Goal: Transaction & Acquisition: Purchase product/service

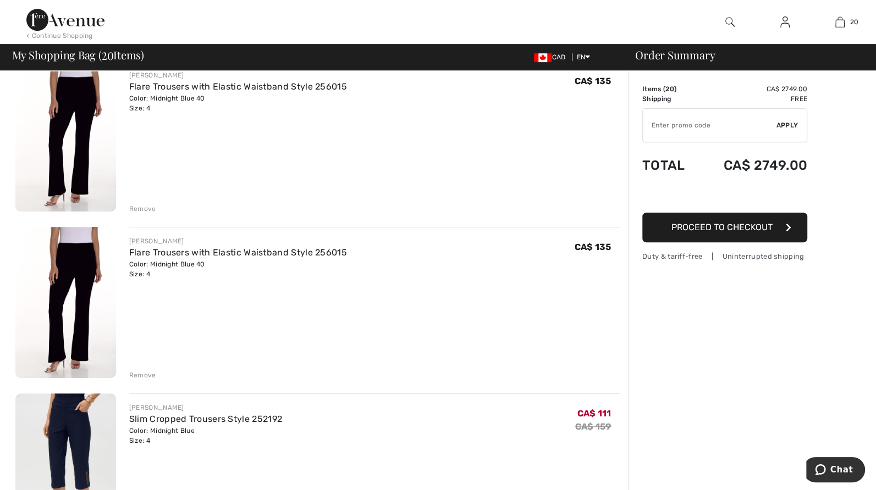
scroll to position [439, 0]
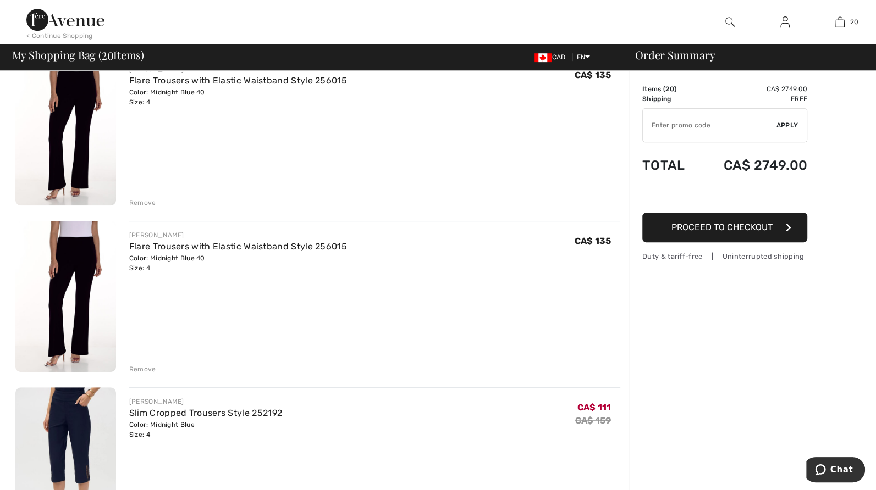
click at [149, 371] on div "Remove" at bounding box center [142, 369] width 27 height 10
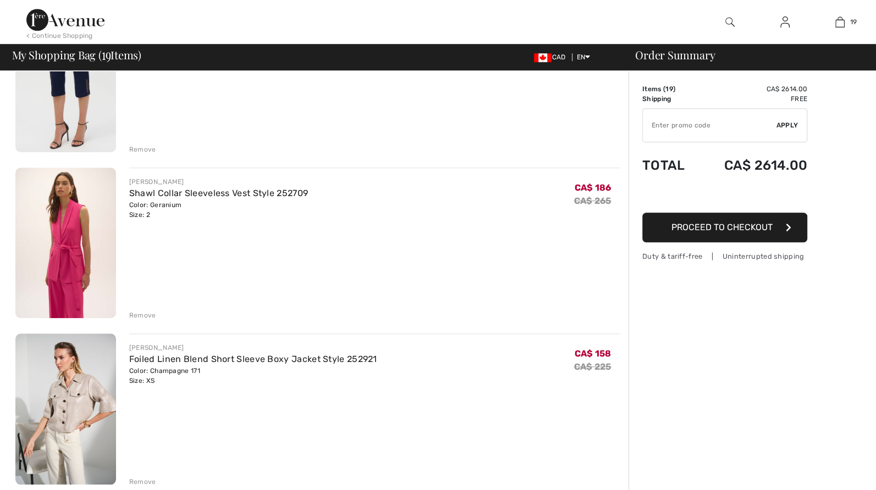
scroll to position [0, 0]
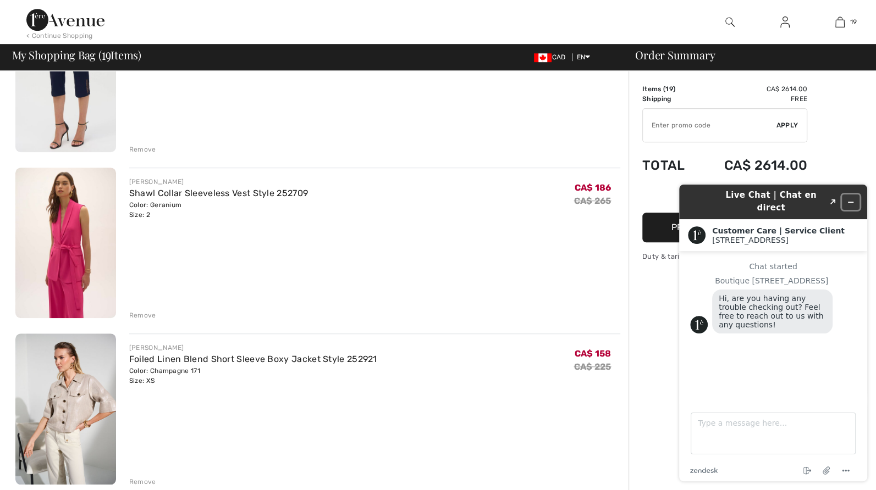
click at [850, 198] on icon "Minimize widget" at bounding box center [850, 202] width 8 height 8
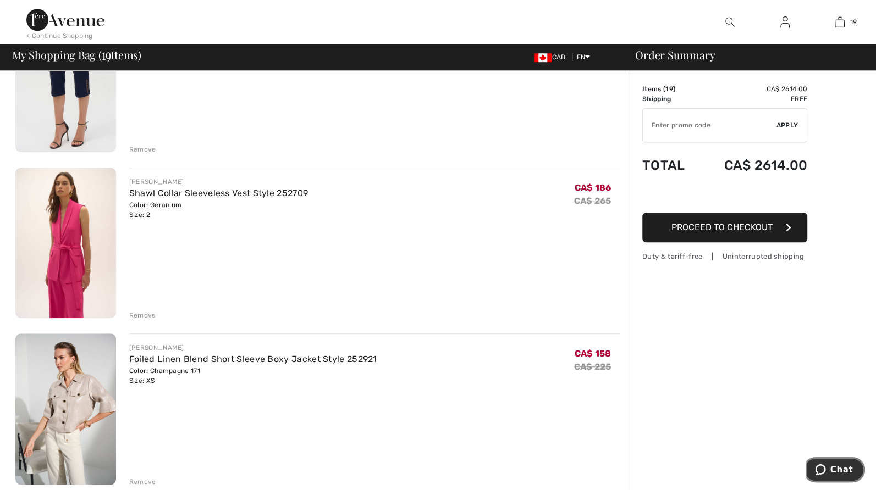
scroll to position [714, 0]
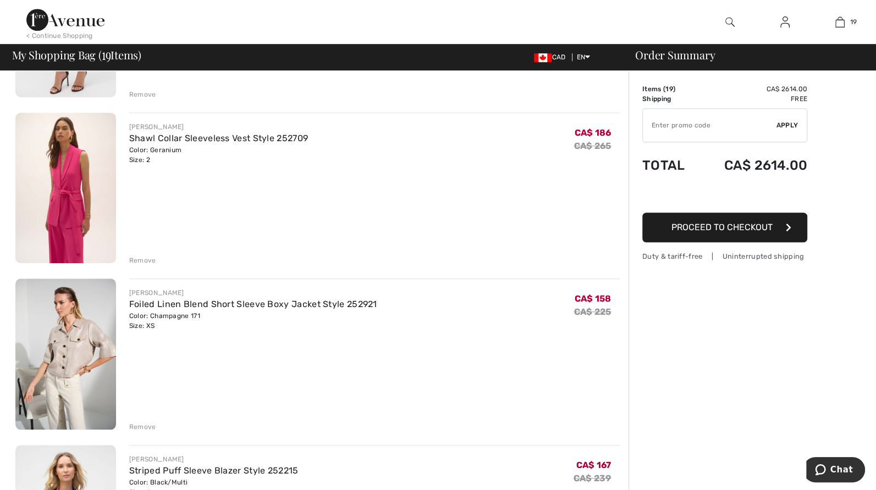
click at [71, 385] on img at bounding box center [65, 354] width 101 height 151
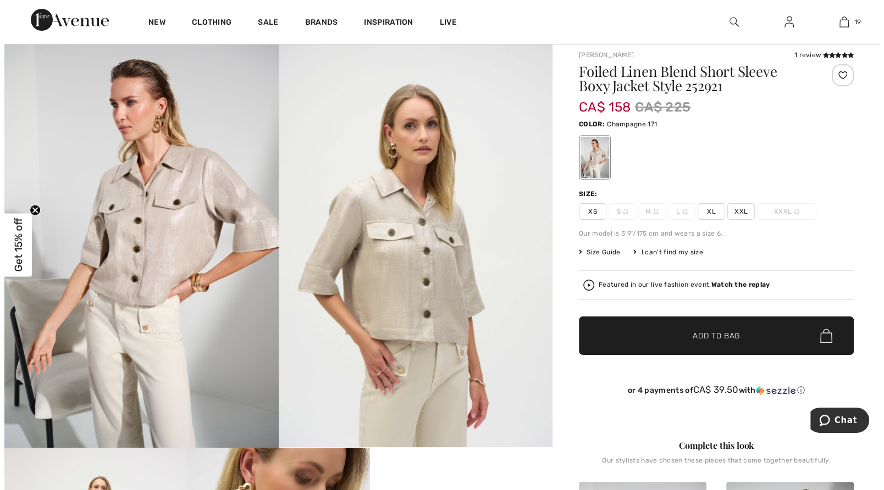
scroll to position [55, 0]
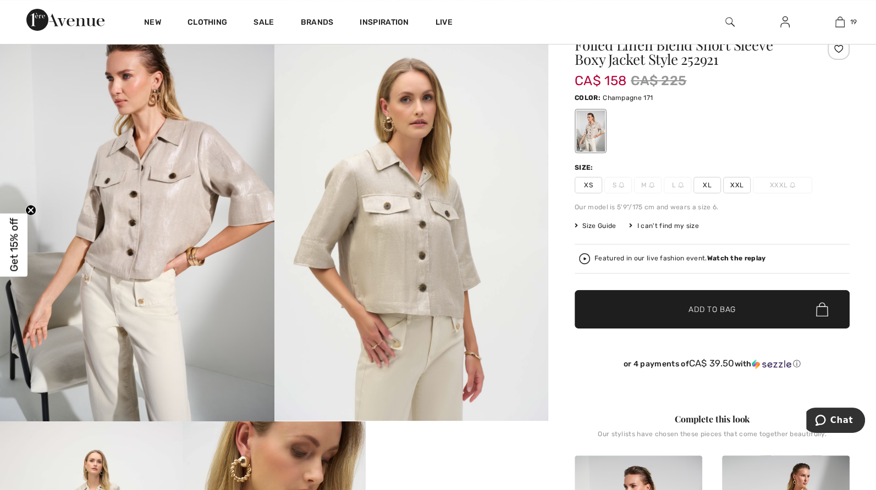
click at [440, 258] on img at bounding box center [411, 215] width 274 height 411
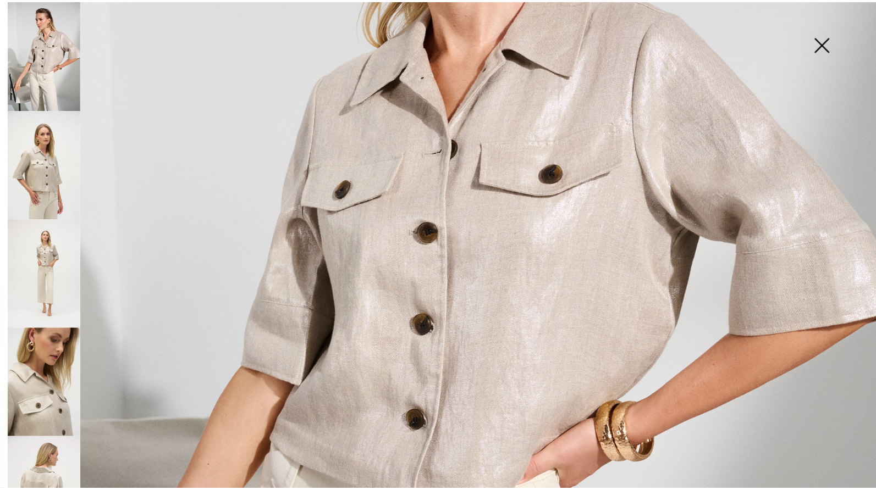
scroll to position [330, 0]
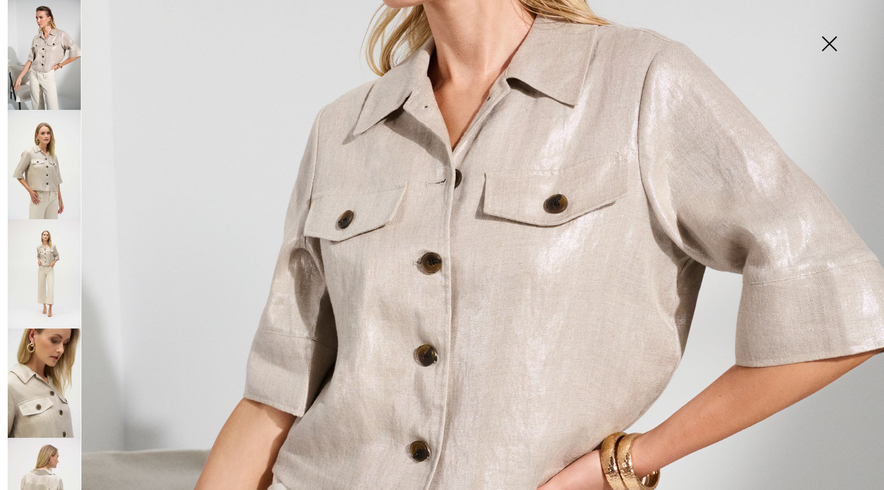
click at [831, 45] on img at bounding box center [828, 44] width 55 height 57
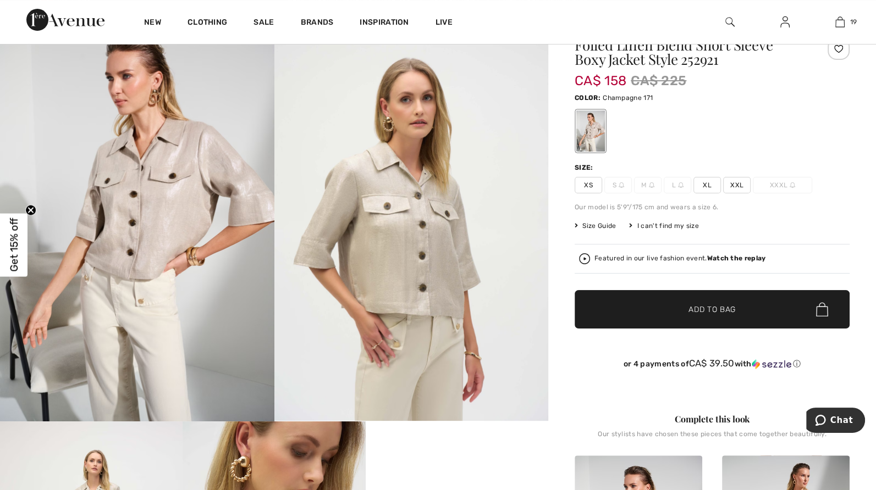
click at [577, 181] on span "XS" at bounding box center [587, 185] width 27 height 16
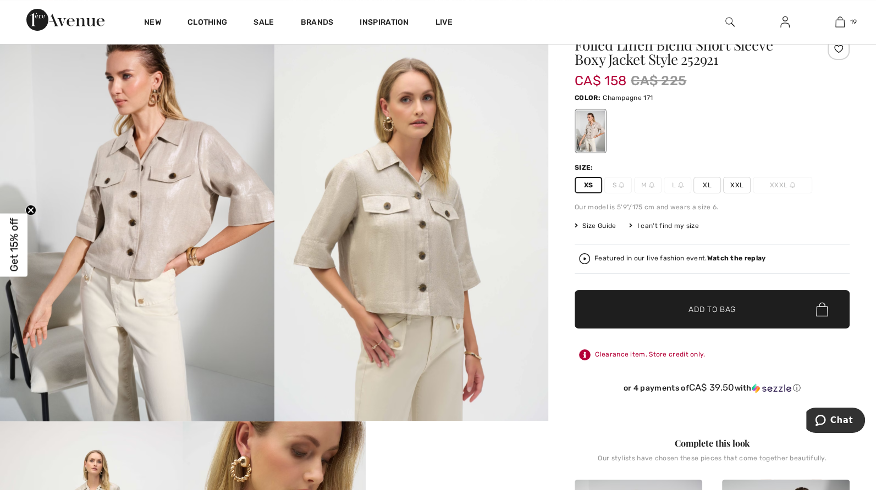
click at [651, 312] on span "✔ Added to Bag Add to Bag" at bounding box center [711, 309] width 275 height 38
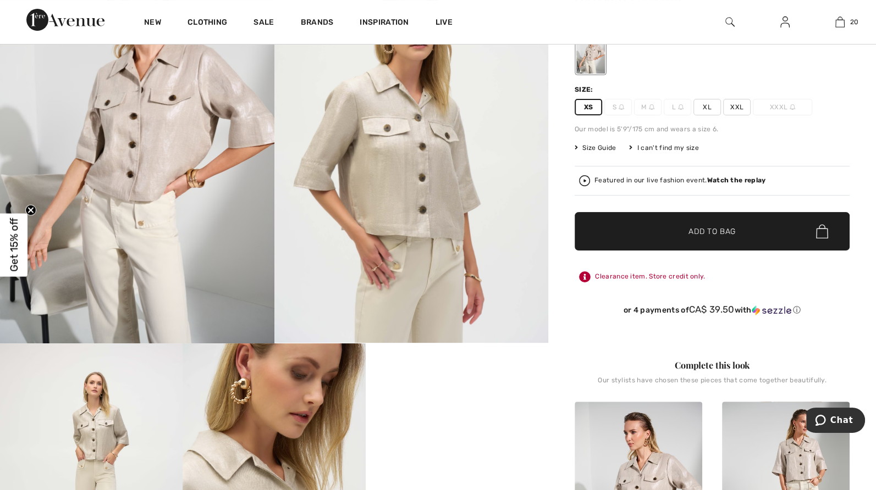
scroll to position [0, 0]
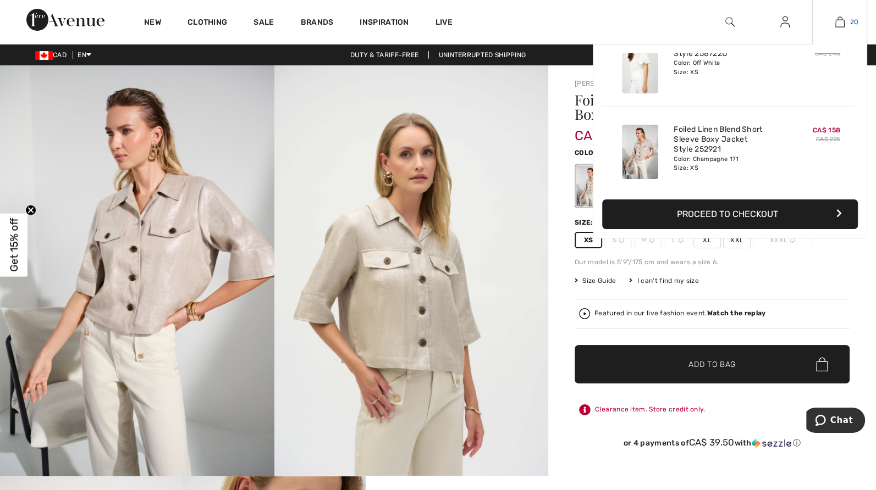
click at [835, 22] on img at bounding box center [839, 21] width 9 height 13
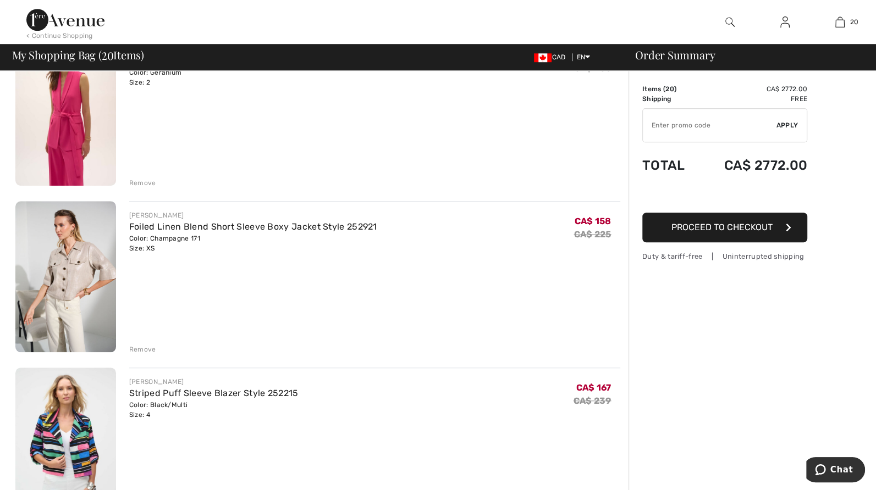
scroll to position [934, 0]
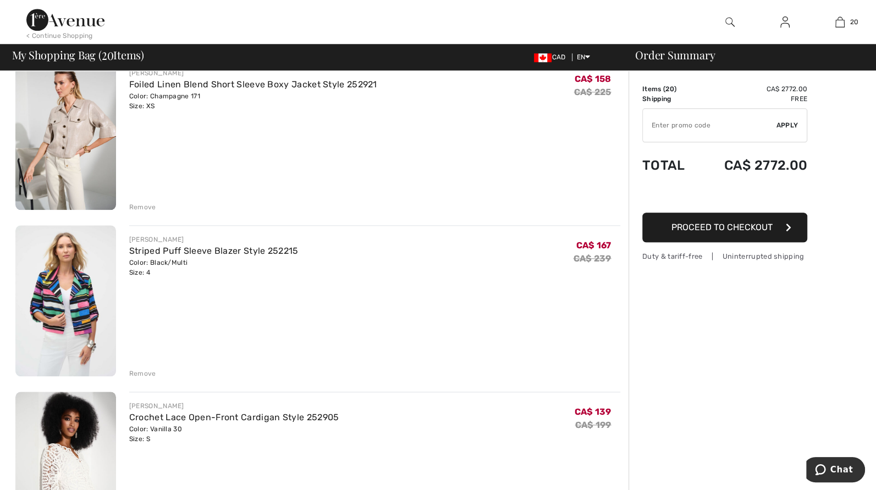
click at [43, 155] on img at bounding box center [65, 134] width 101 height 151
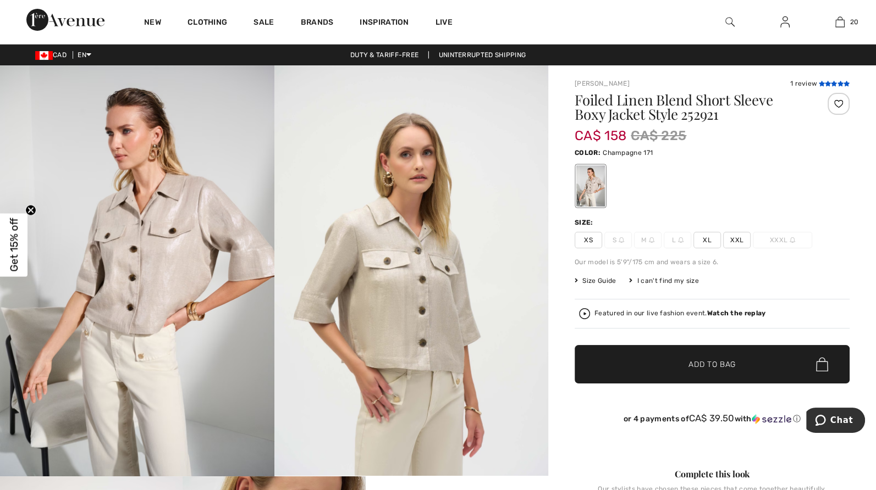
click at [826, 85] on icon at bounding box center [827, 83] width 6 height 5
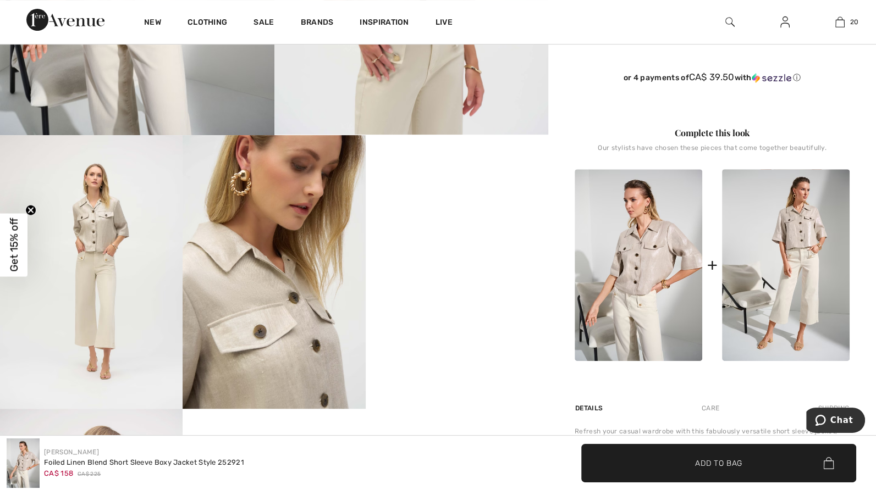
scroll to position [330, 0]
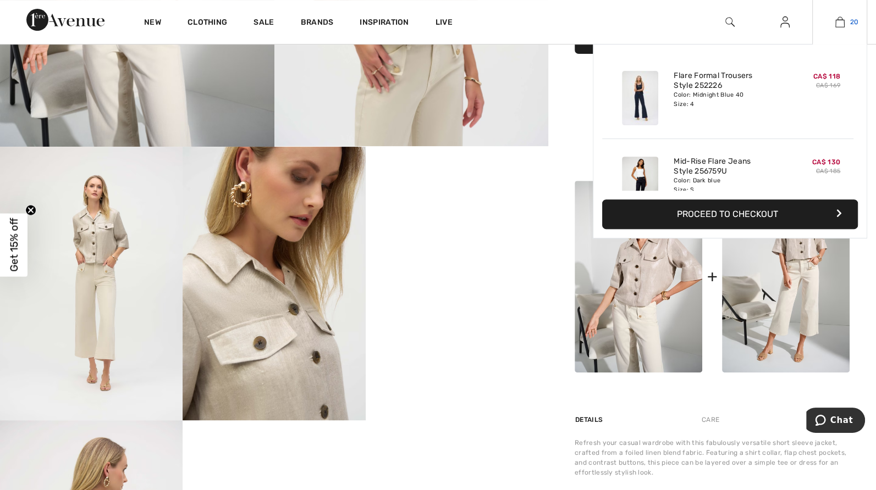
click at [841, 22] on img at bounding box center [839, 21] width 9 height 13
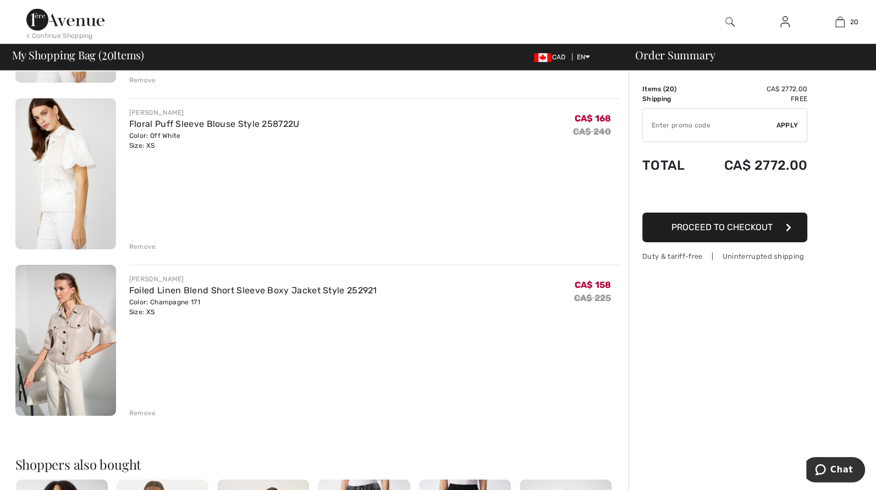
scroll to position [3078, 0]
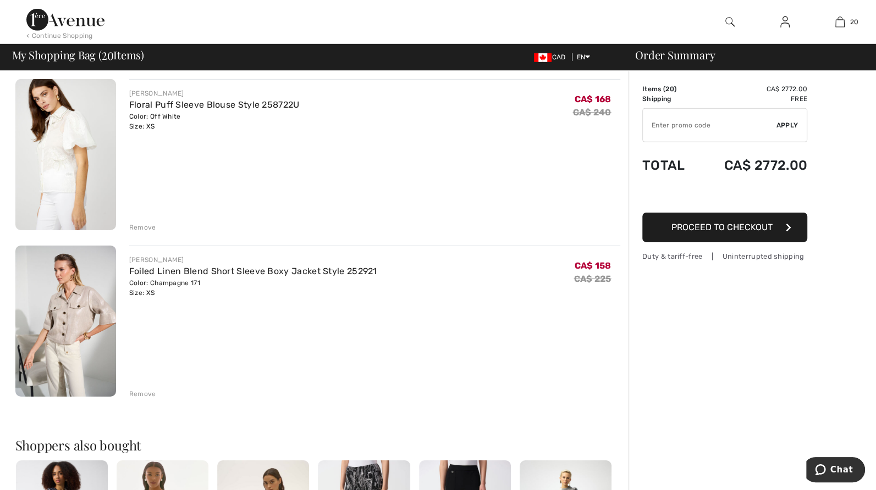
click at [142, 393] on div "Remove" at bounding box center [142, 394] width 27 height 10
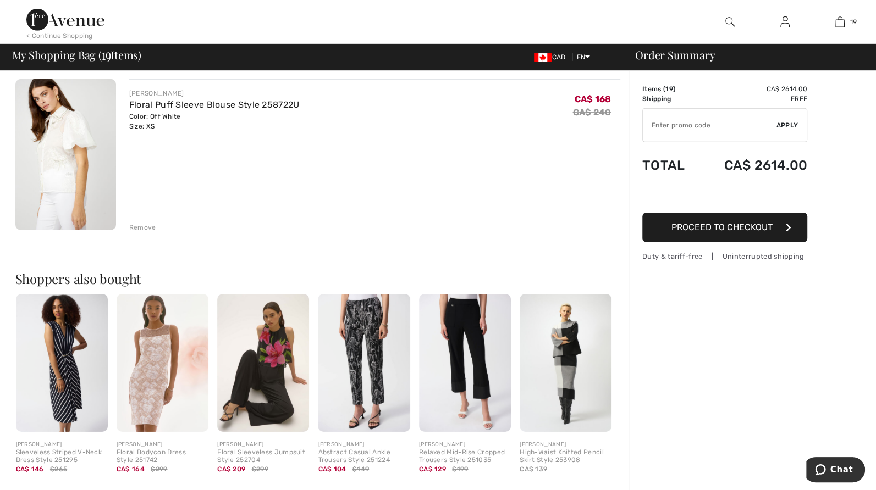
click at [285, 402] on img at bounding box center [263, 363] width 92 height 138
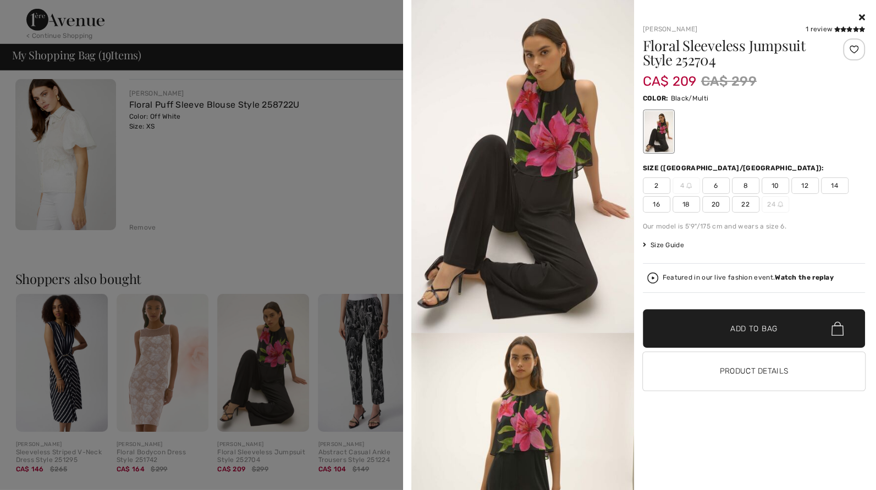
click at [267, 217] on div at bounding box center [438, 245] width 876 height 490
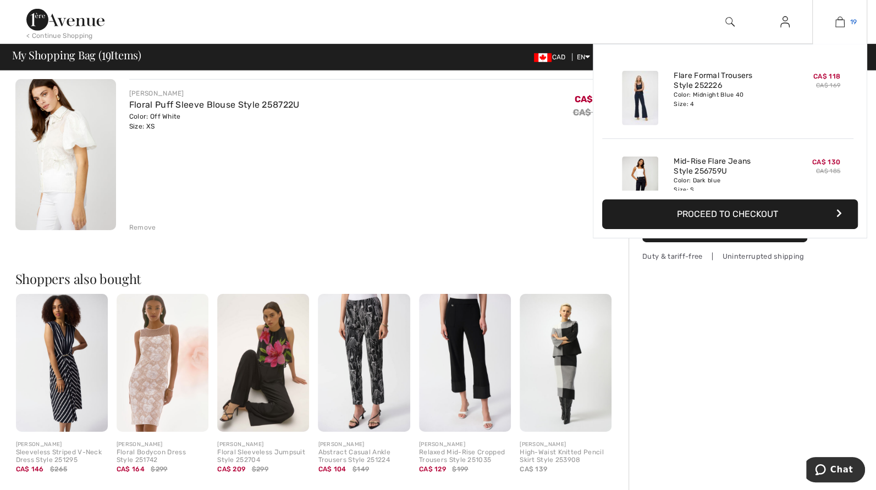
click at [835, 23] on img at bounding box center [839, 21] width 9 height 13
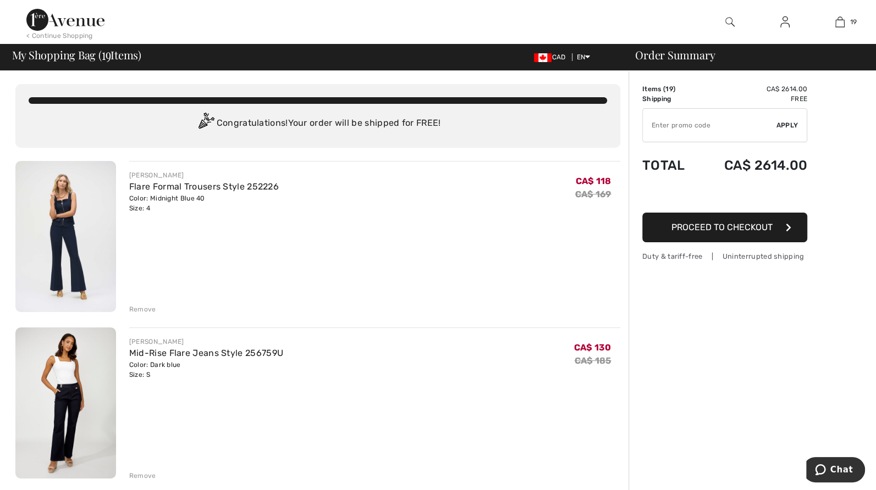
click at [59, 15] on img at bounding box center [65, 20] width 78 height 22
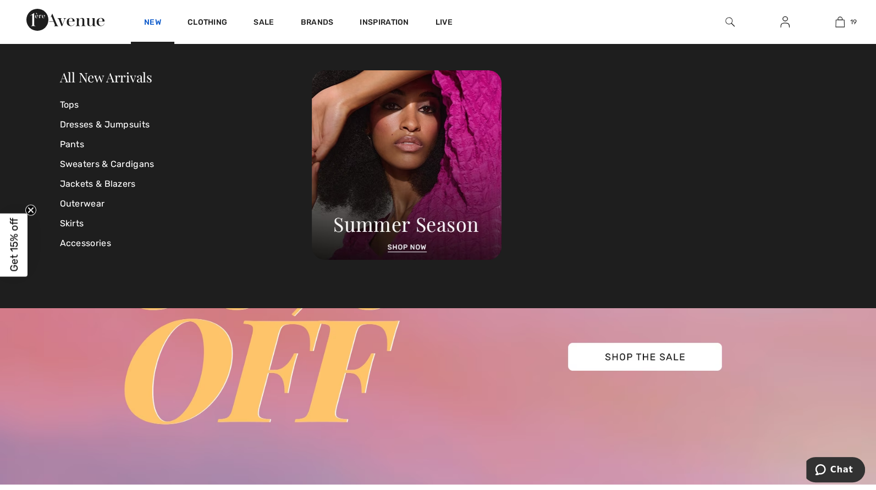
click at [157, 22] on link "New" at bounding box center [152, 24] width 17 height 12
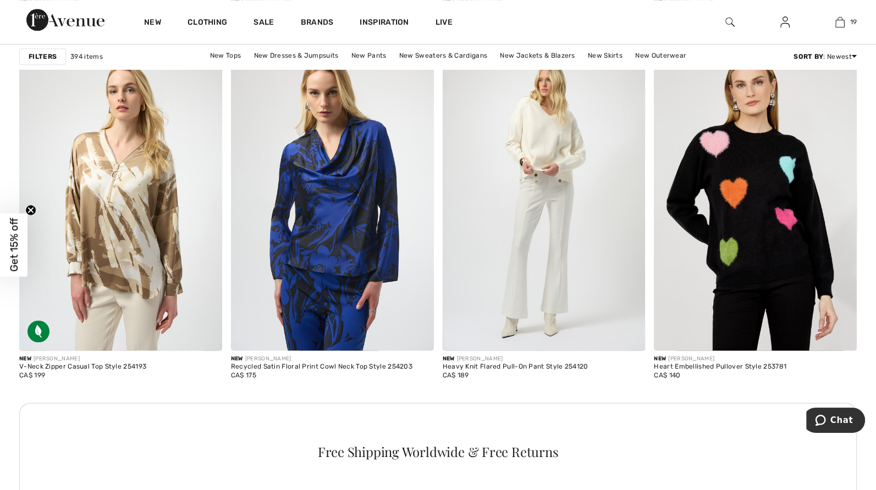
scroll to position [1154, 0]
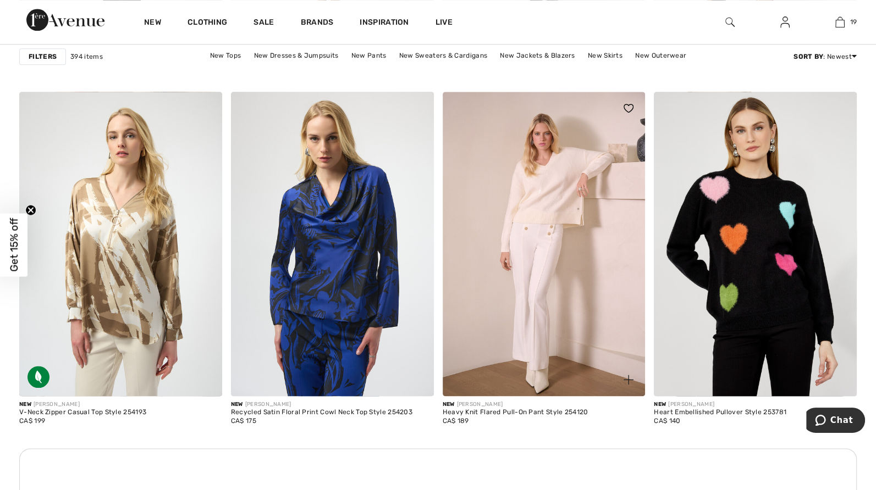
click at [528, 283] on img at bounding box center [543, 244] width 203 height 304
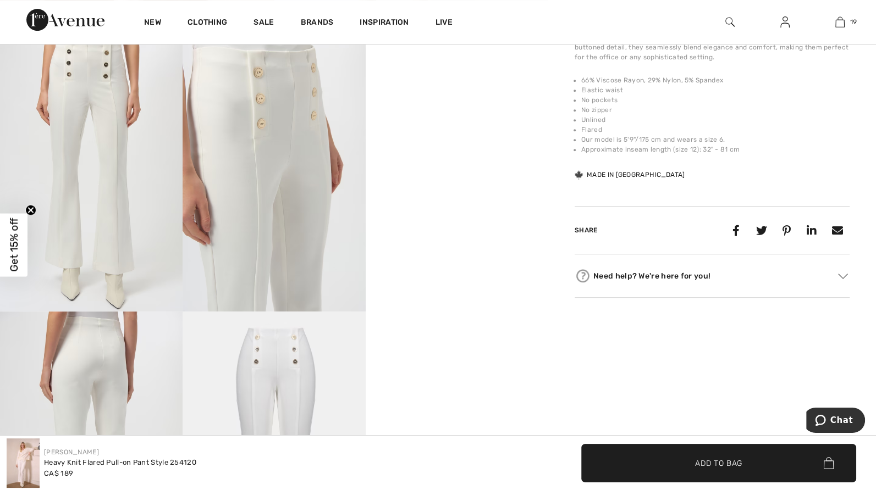
scroll to position [439, 0]
click at [234, 208] on img at bounding box center [273, 174] width 182 height 274
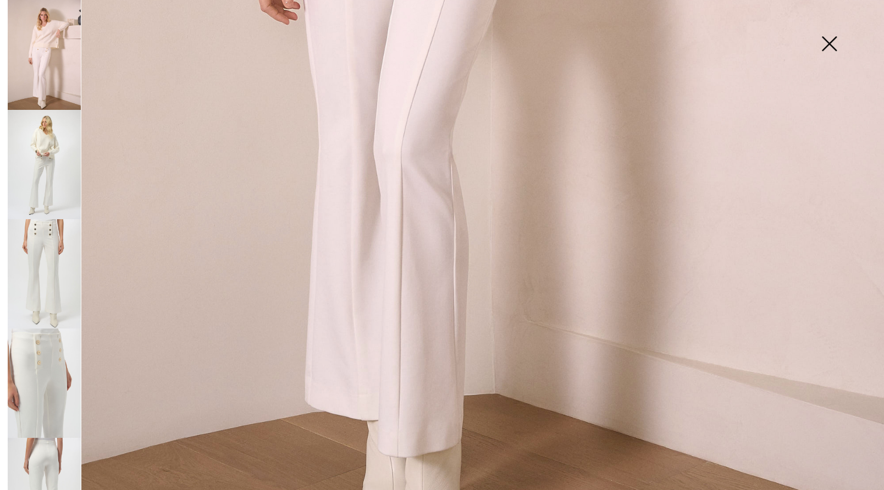
scroll to position [769, 0]
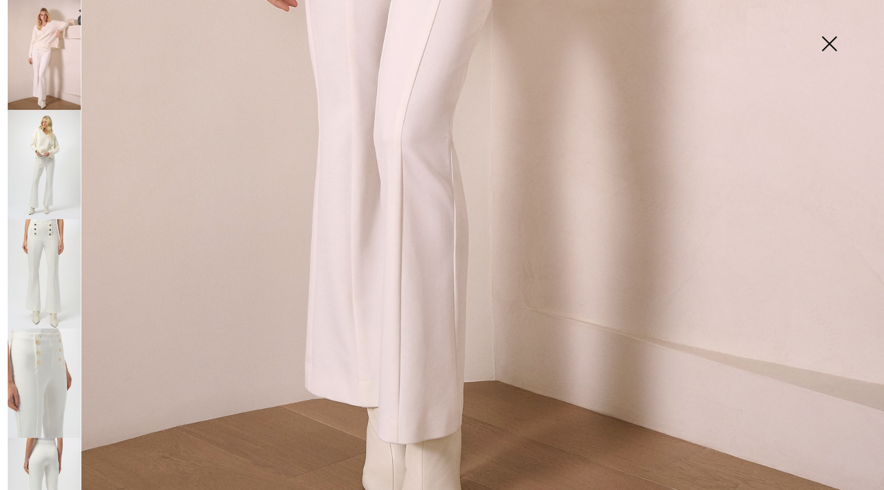
click at [830, 47] on img at bounding box center [828, 44] width 55 height 57
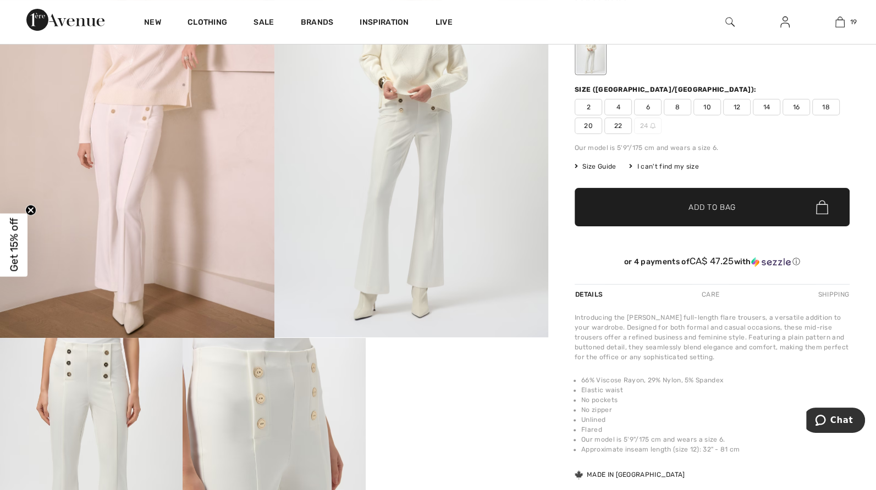
scroll to position [55, 0]
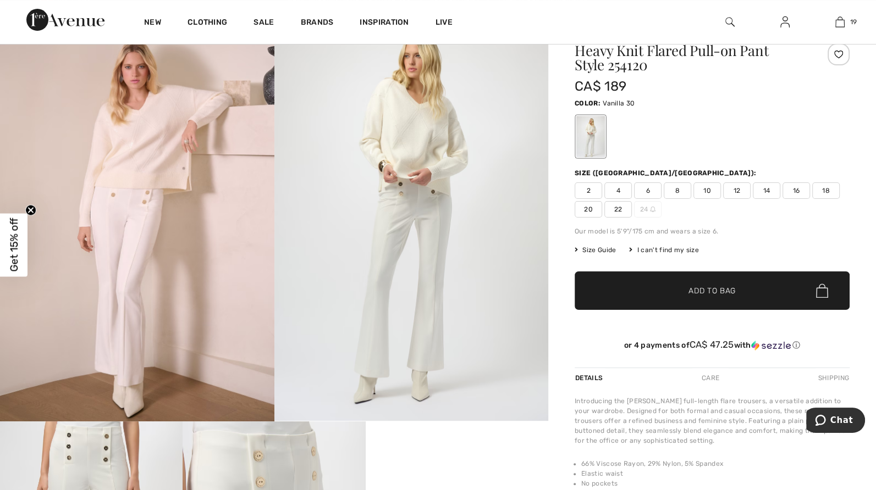
click at [624, 191] on span "4" at bounding box center [617, 190] width 27 height 16
click at [712, 298] on span "✔ Added to Bag Add to Bag" at bounding box center [711, 291] width 275 height 38
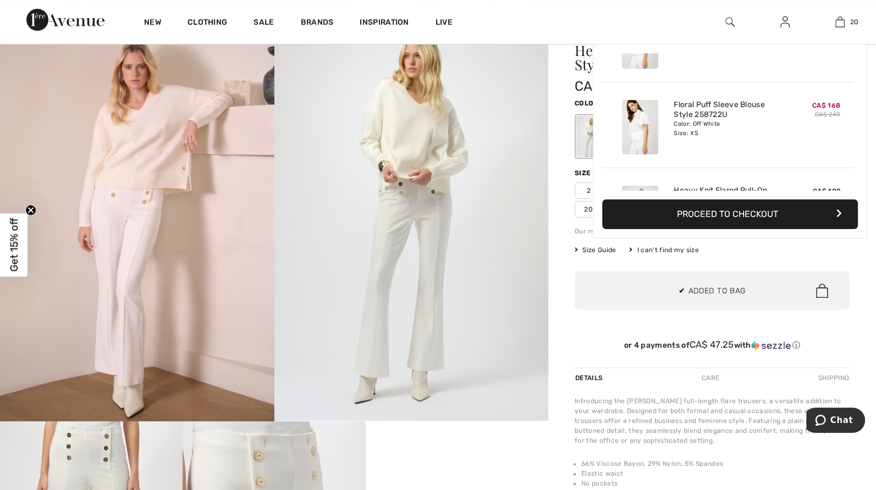
scroll to position [1575, 0]
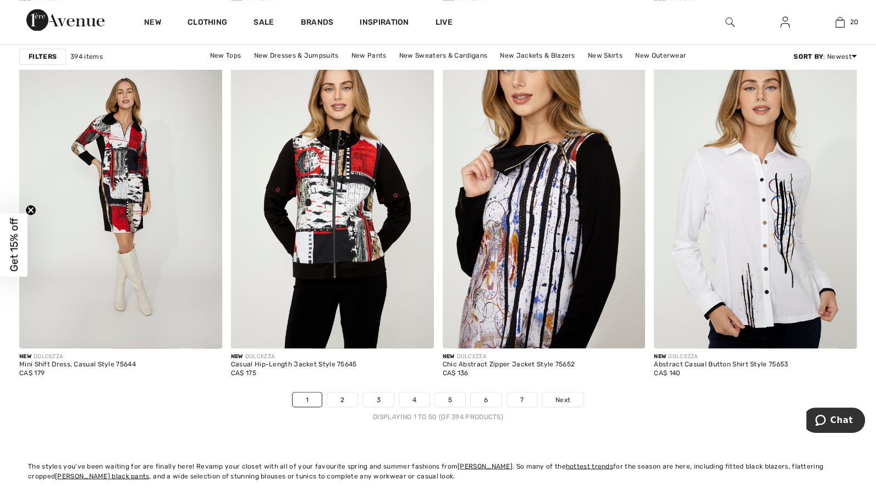
scroll to position [5222, 0]
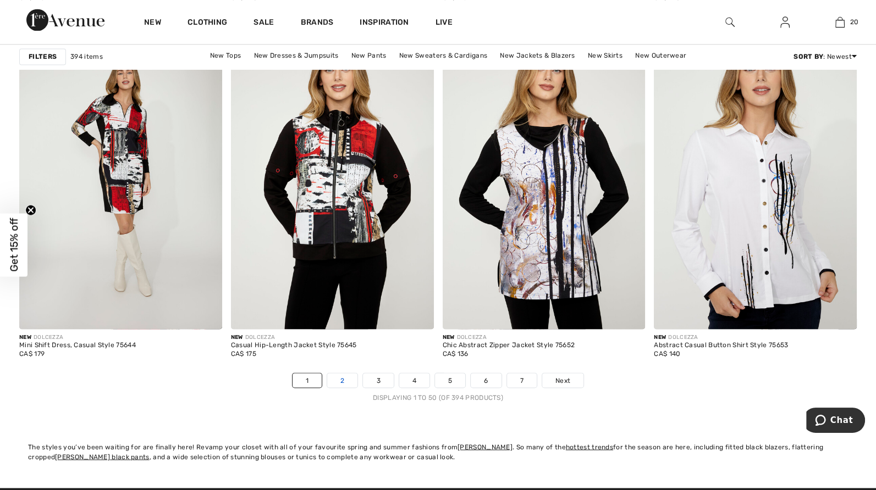
click at [345, 378] on link "2" at bounding box center [342, 380] width 30 height 14
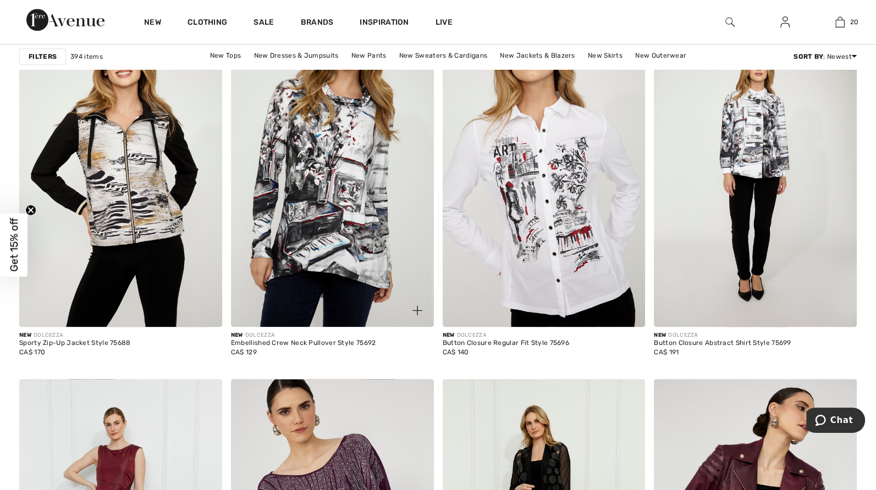
scroll to position [879, 0]
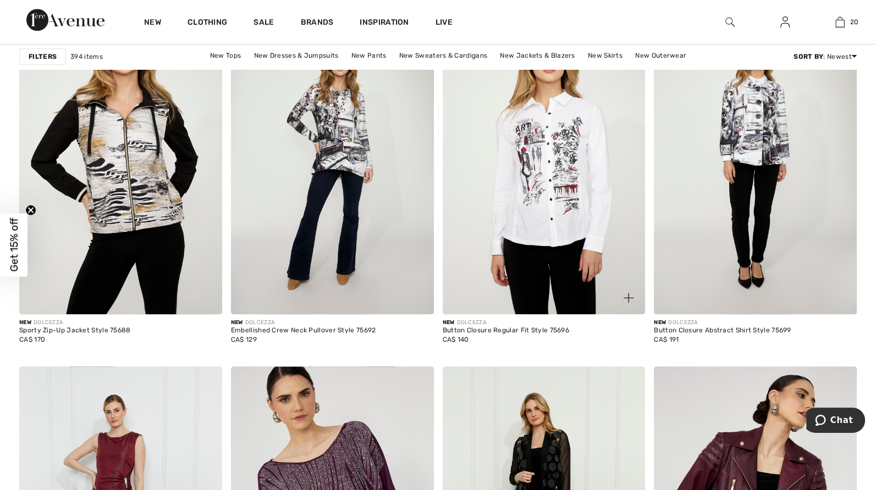
click at [500, 247] on img at bounding box center [543, 162] width 203 height 304
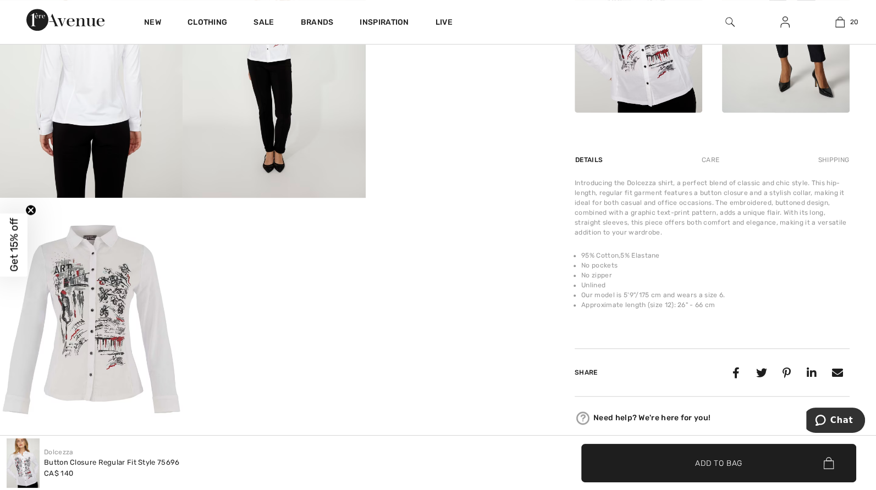
scroll to position [550, 0]
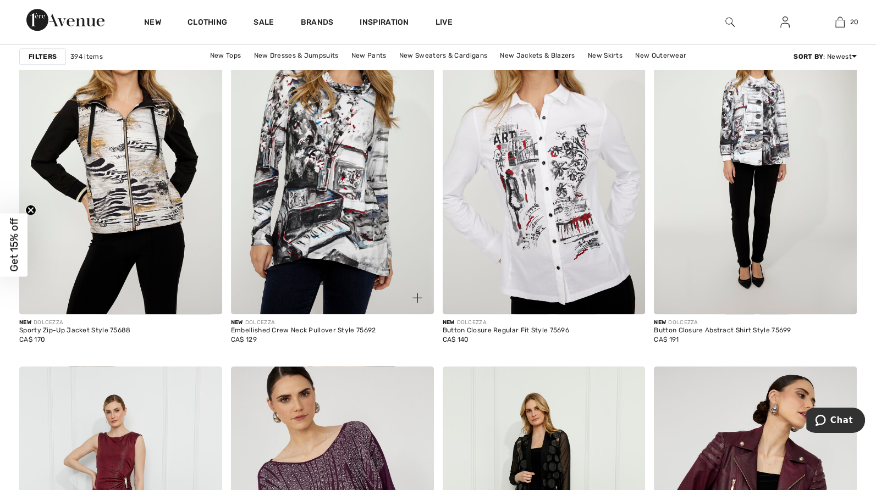
click at [291, 202] on img at bounding box center [332, 162] width 203 height 304
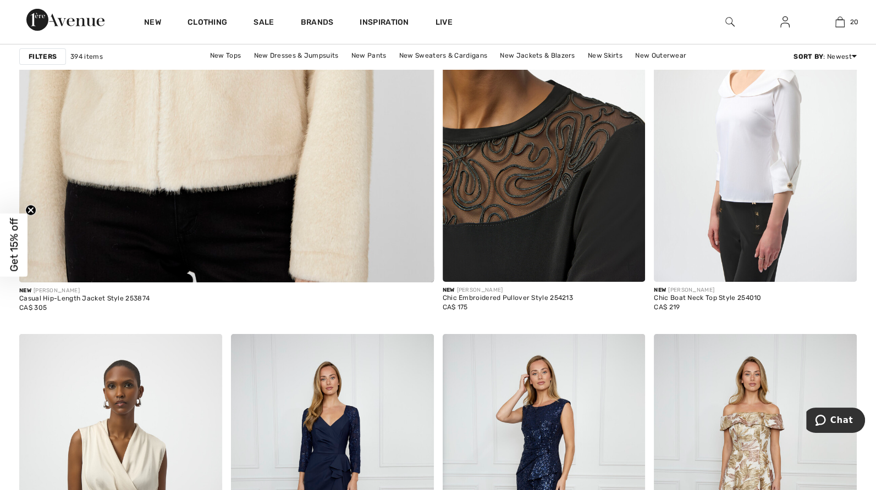
scroll to position [3353, 0]
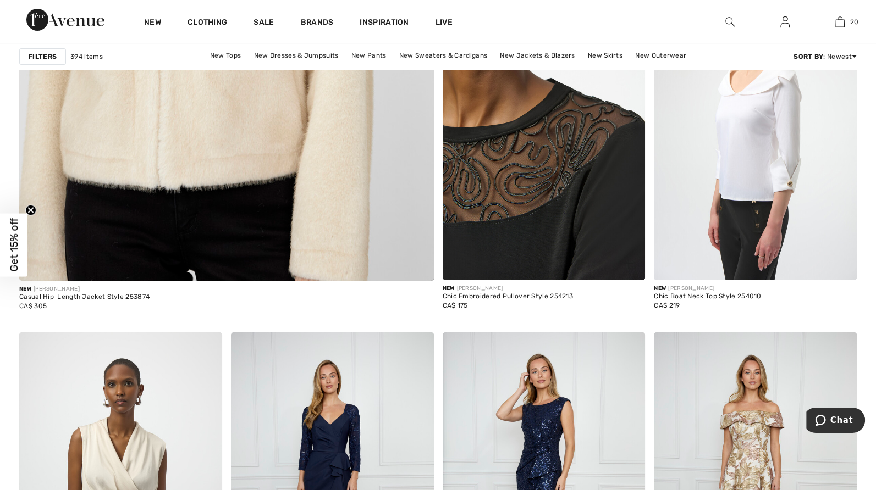
click at [563, 200] on img at bounding box center [543, 128] width 203 height 304
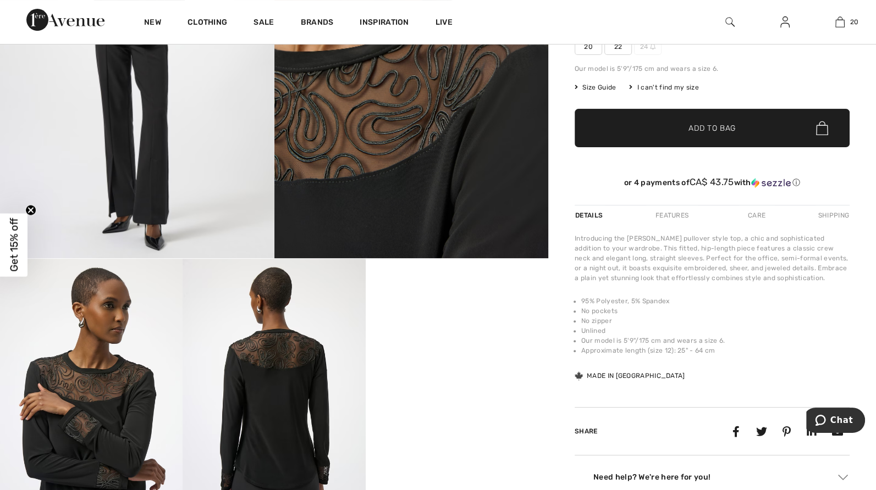
scroll to position [219, 0]
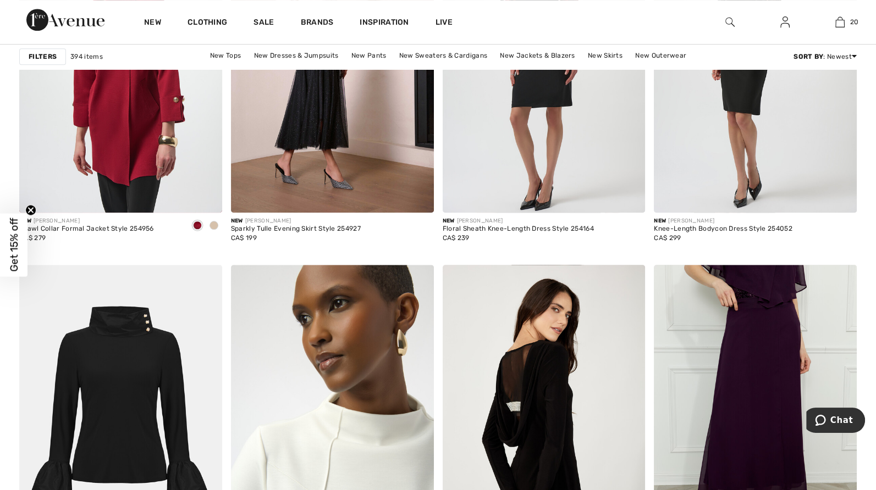
scroll to position [4782, 0]
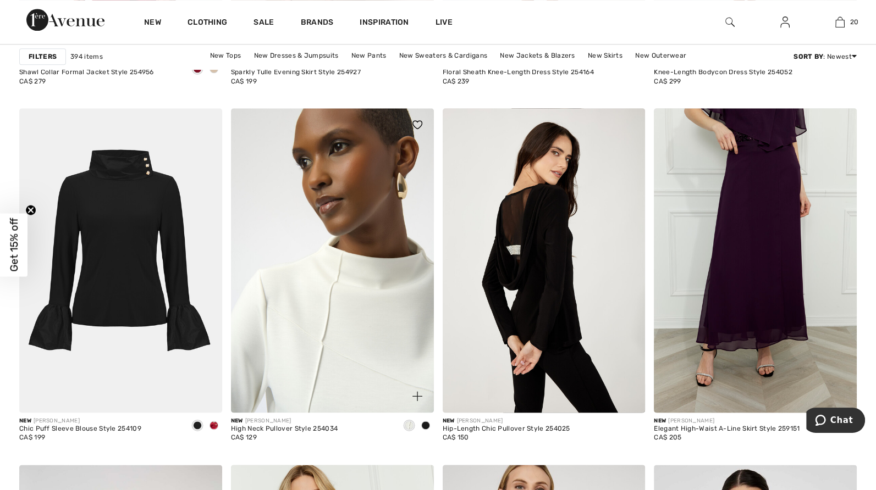
click at [326, 224] on img at bounding box center [332, 260] width 203 height 304
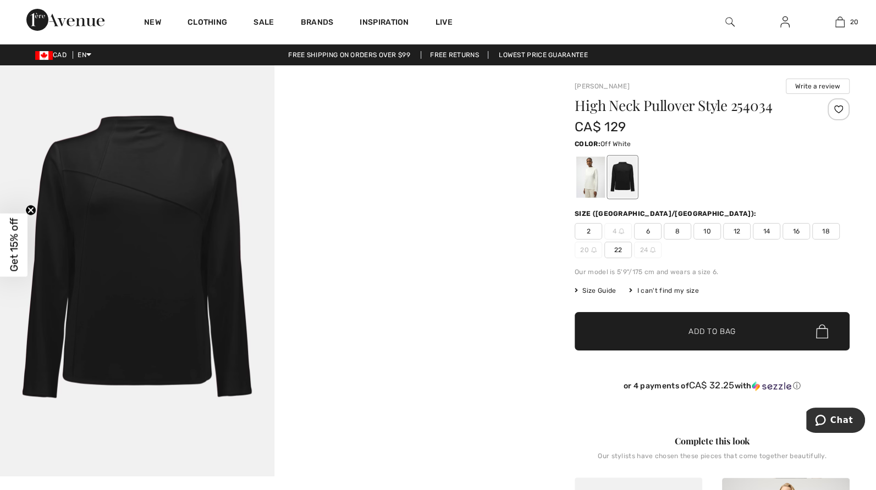
click at [587, 189] on div at bounding box center [590, 177] width 29 height 41
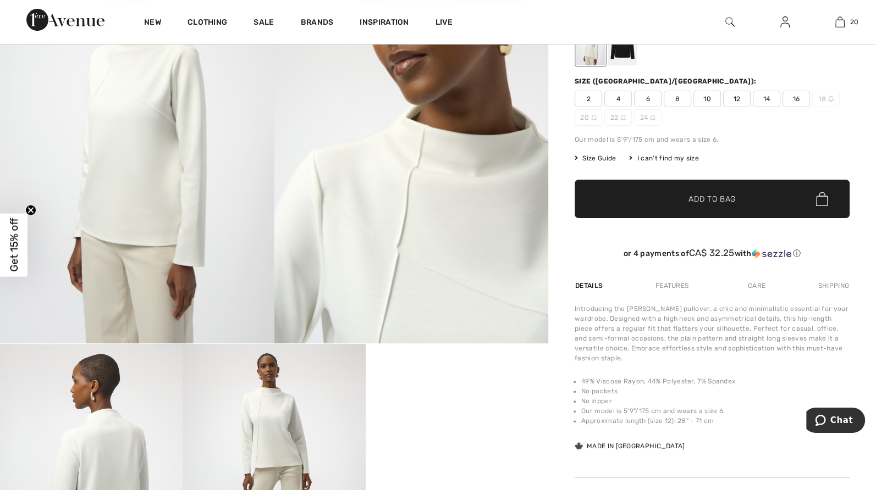
scroll to position [110, 0]
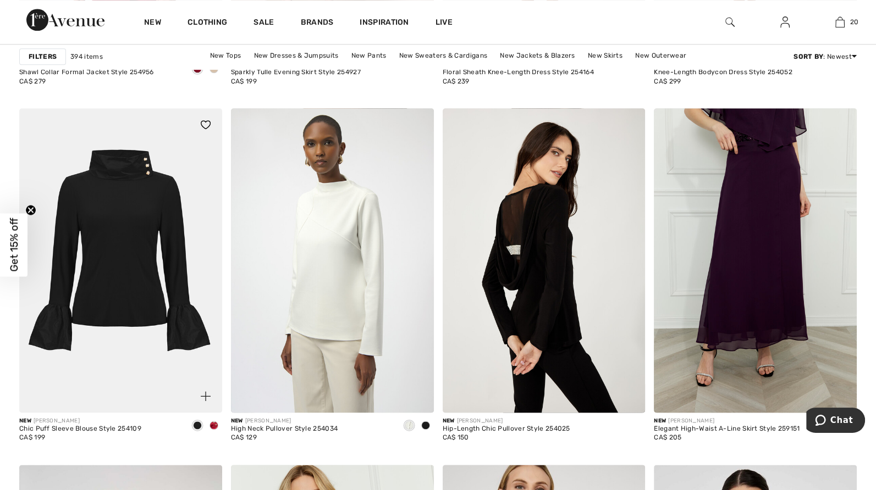
click at [211, 424] on span at bounding box center [213, 425] width 9 height 9
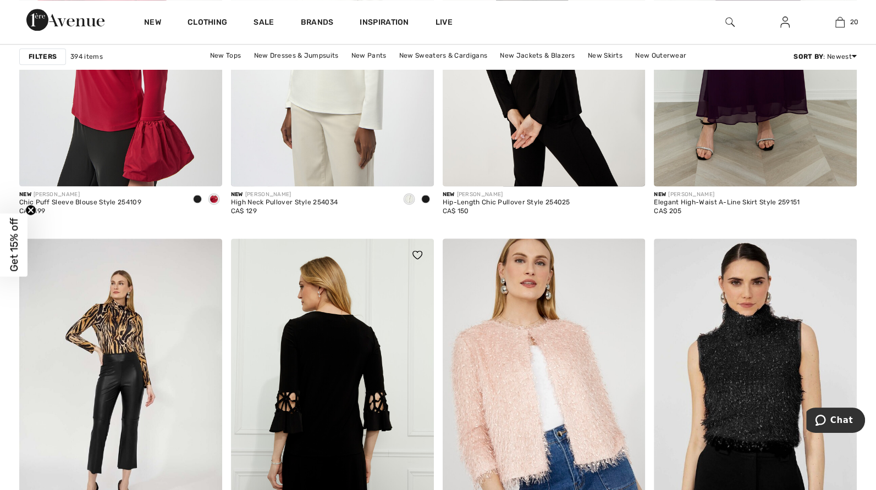
scroll to position [5057, 0]
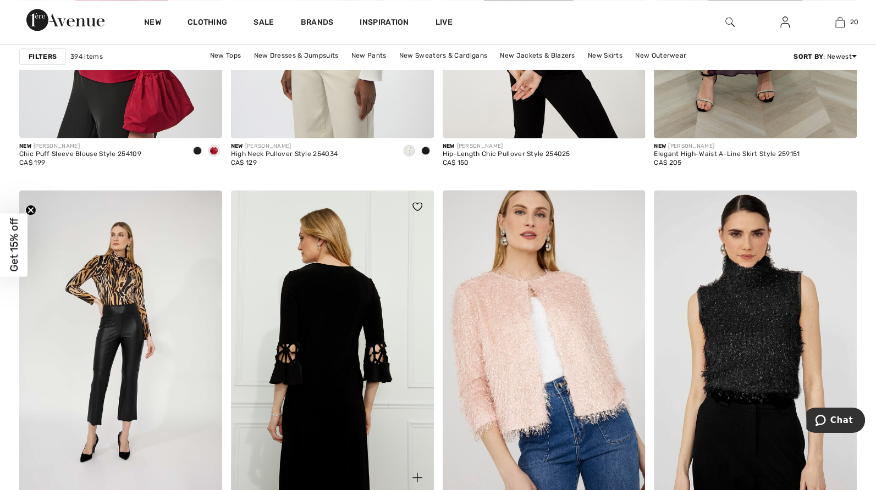
click at [308, 320] on img at bounding box center [332, 342] width 203 height 304
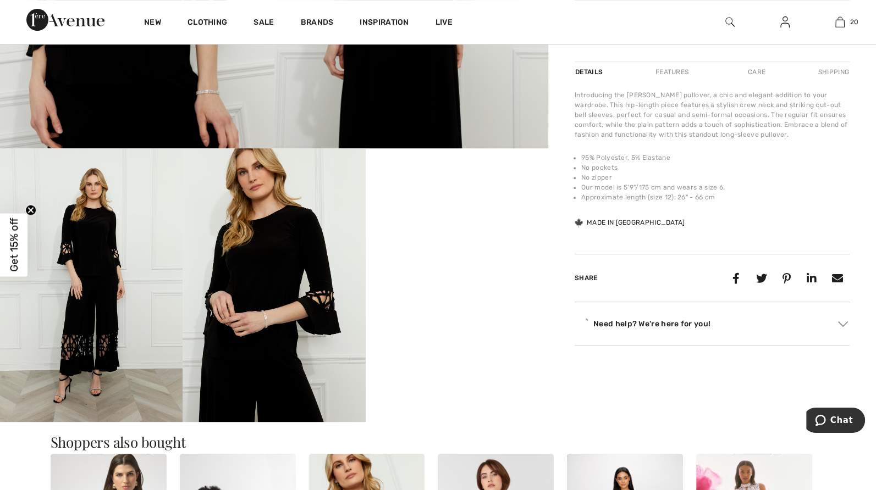
scroll to position [330, 0]
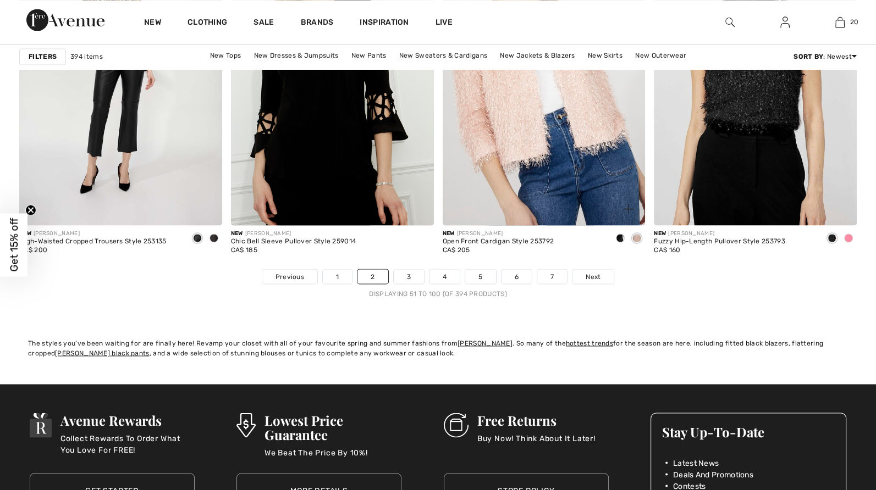
scroll to position [5332, 0]
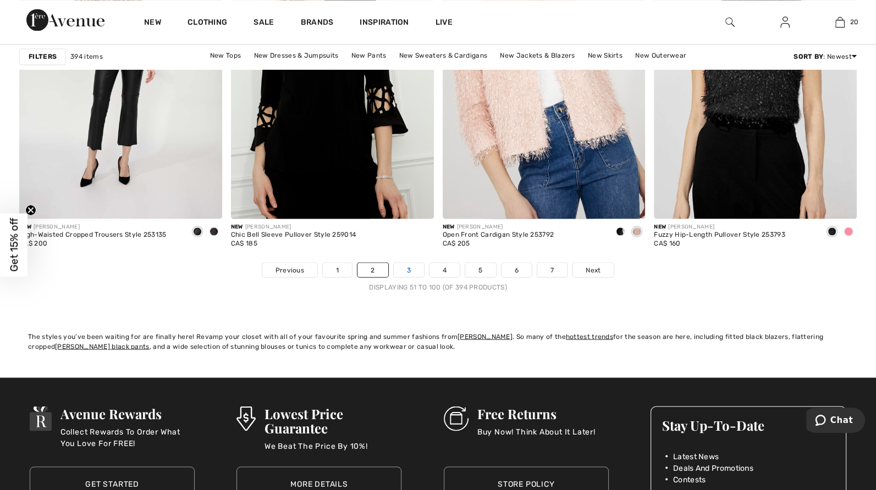
click at [409, 267] on link "3" at bounding box center [409, 270] width 30 height 14
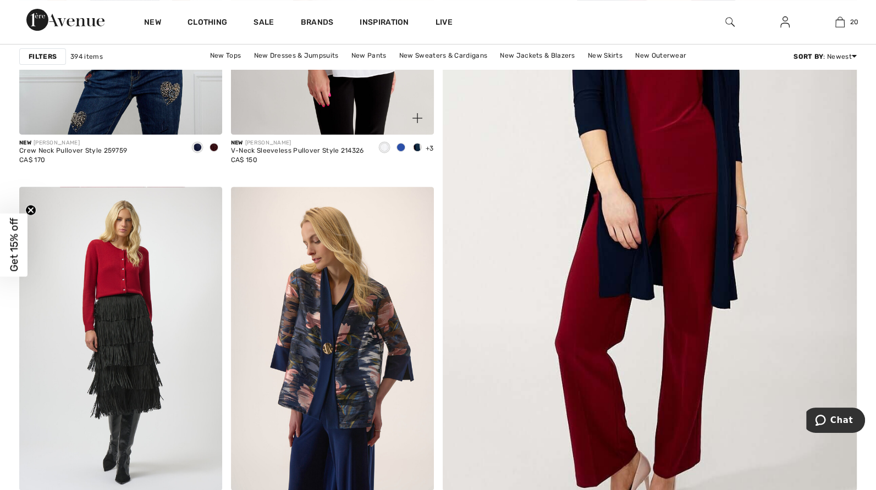
scroll to position [439, 0]
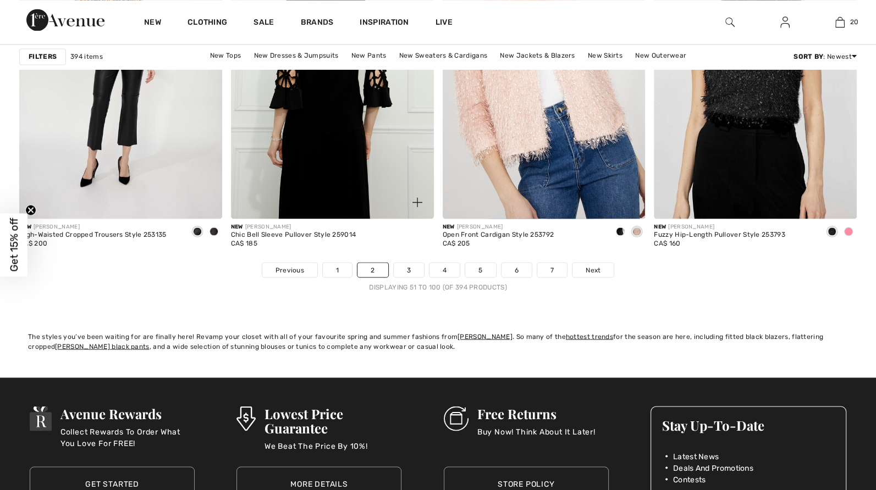
click at [325, 150] on img at bounding box center [332, 67] width 203 height 304
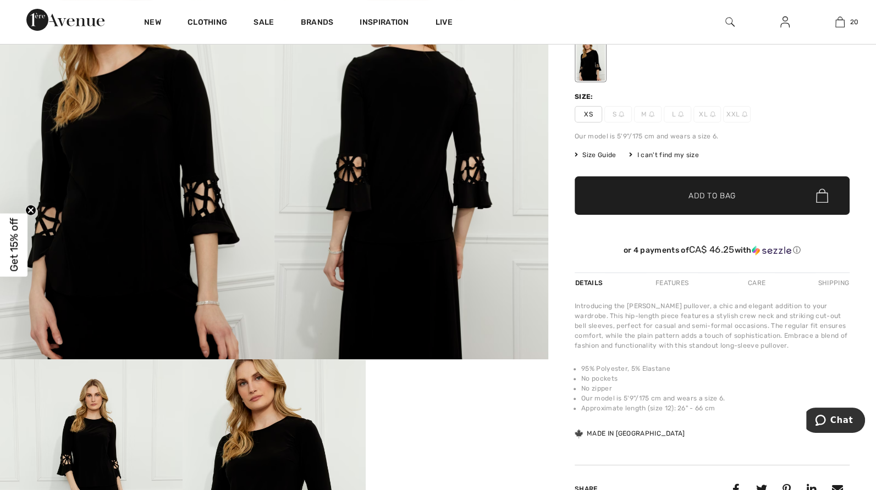
scroll to position [164, 0]
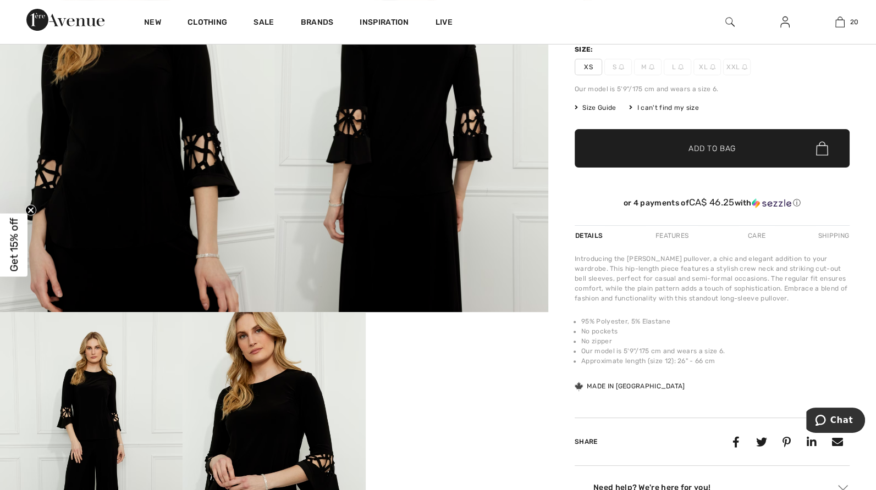
click at [590, 75] on span "XS" at bounding box center [587, 67] width 27 height 16
click at [675, 168] on span "✔ Added to Bag Add to Bag" at bounding box center [711, 148] width 275 height 38
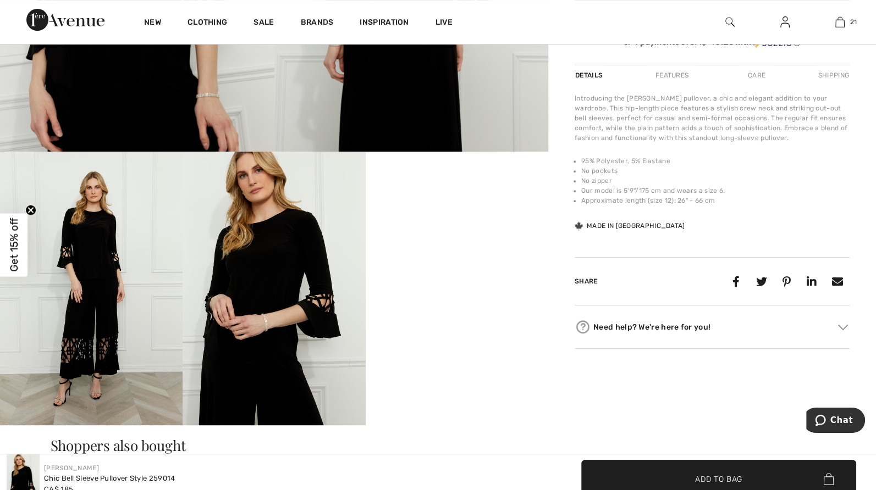
scroll to position [330, 0]
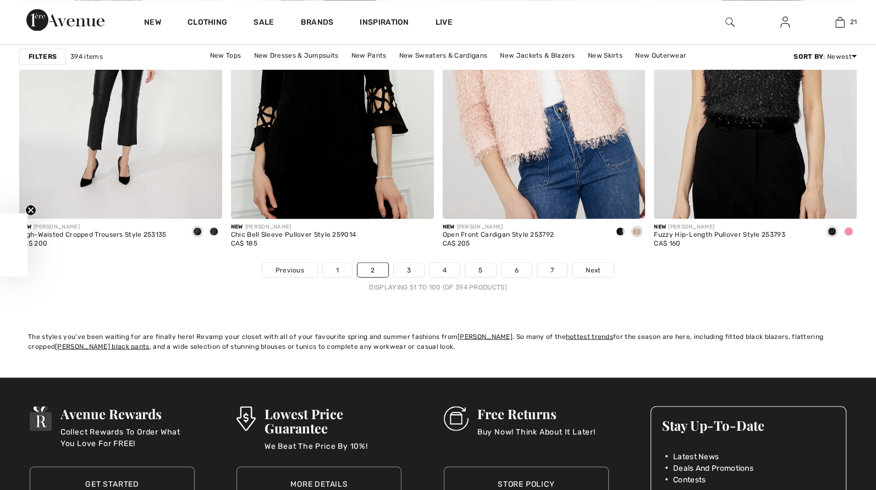
scroll to position [5332, 0]
click at [405, 268] on link "3" at bounding box center [409, 270] width 30 height 14
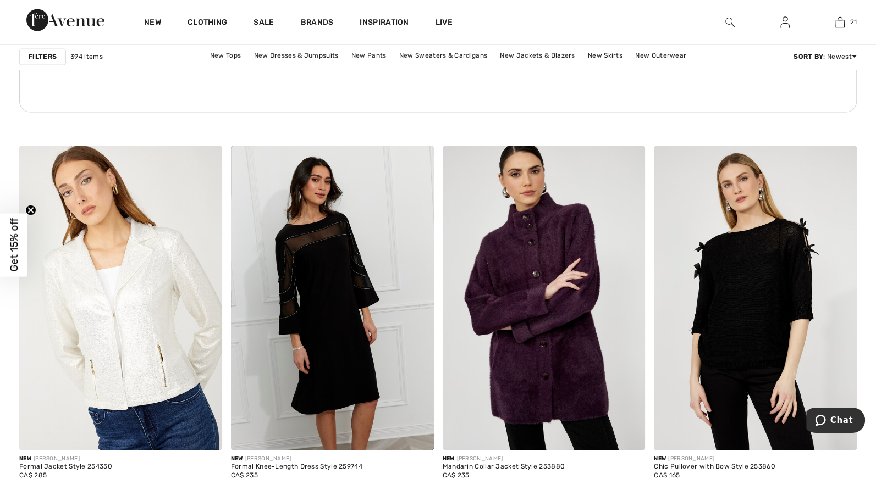
scroll to position [1594, 0]
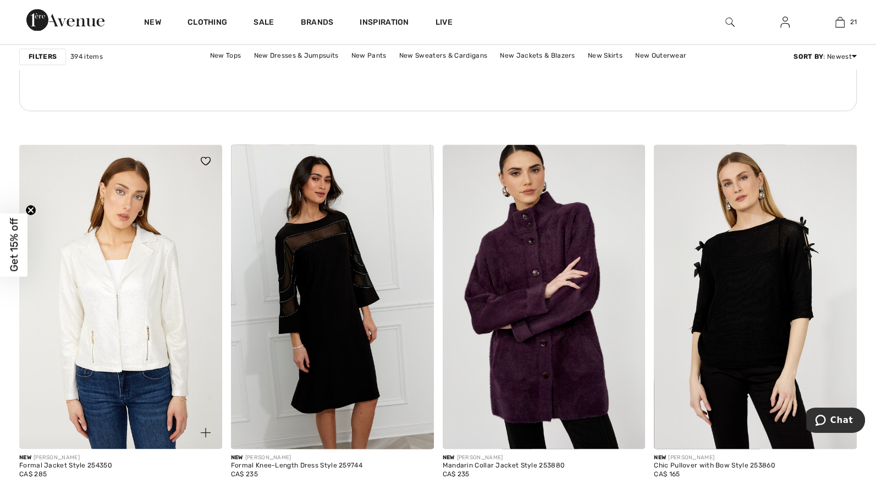
click at [117, 314] on img at bounding box center [120, 297] width 203 height 304
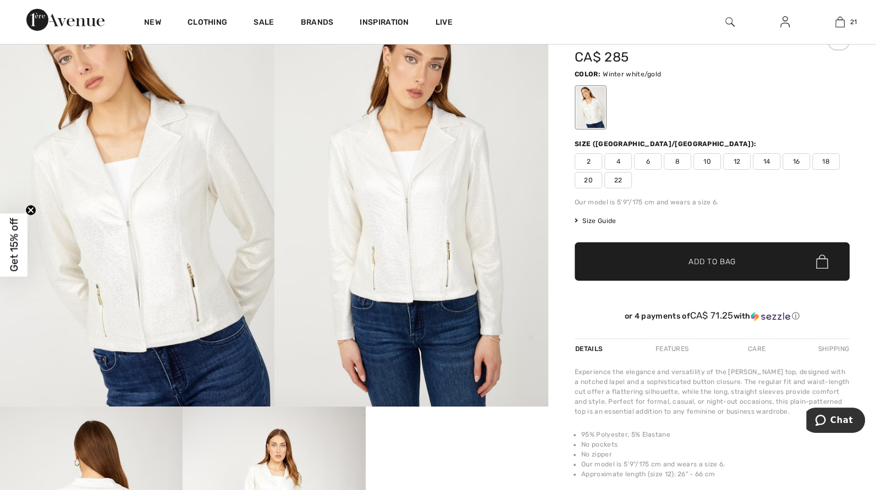
scroll to position [55, 0]
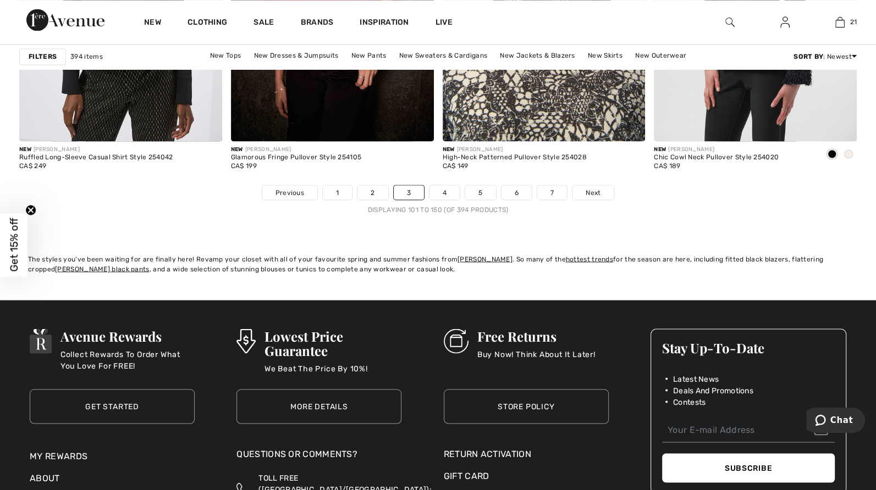
scroll to position [5441, 0]
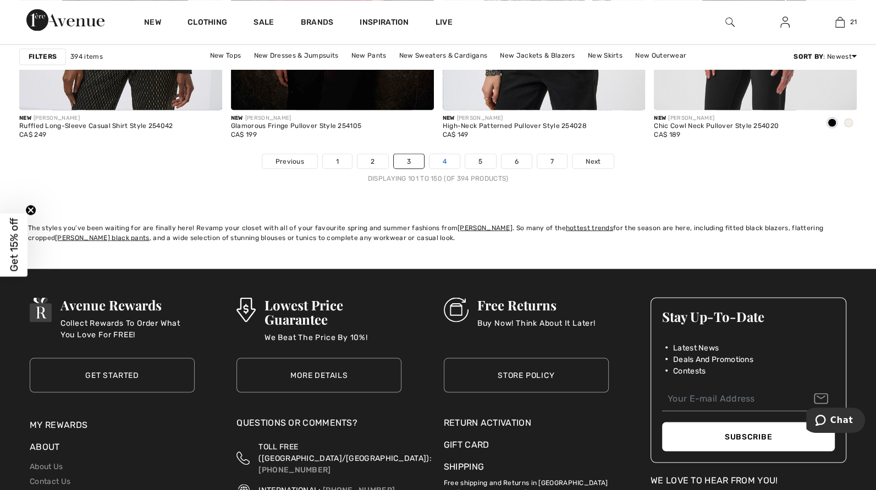
click at [441, 158] on link "4" at bounding box center [444, 161] width 30 height 14
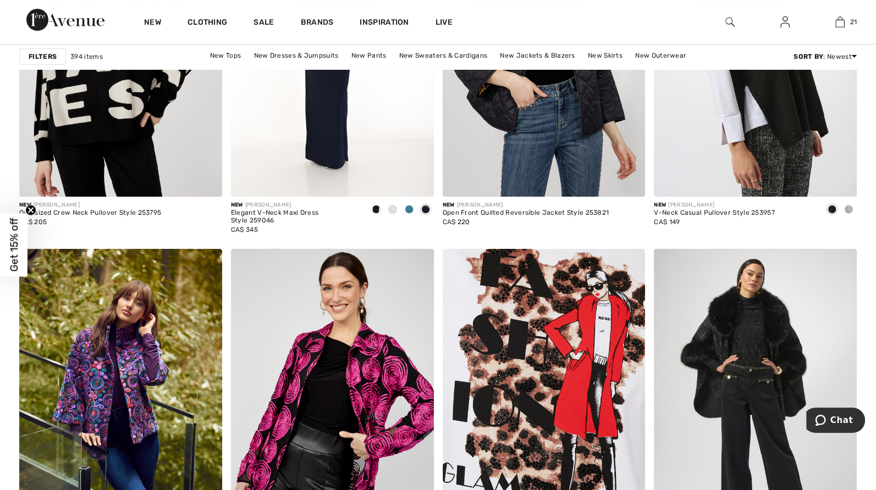
scroll to position [4012, 0]
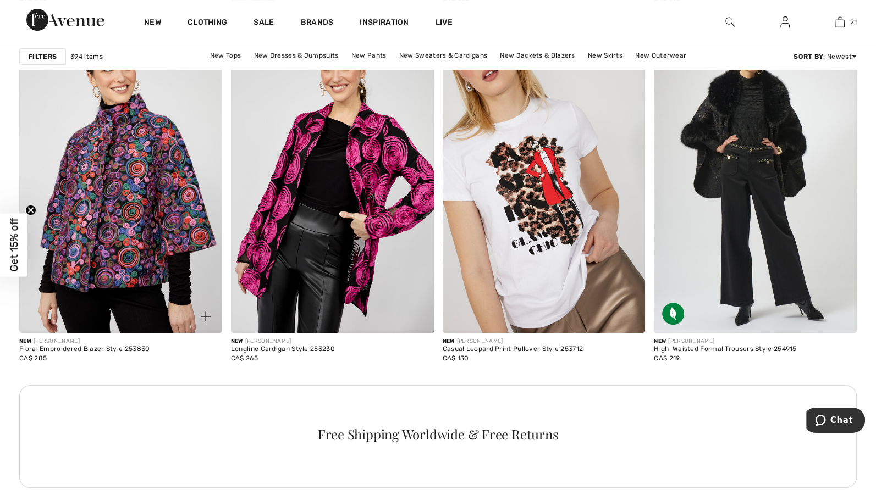
click at [136, 319] on img at bounding box center [120, 181] width 203 height 304
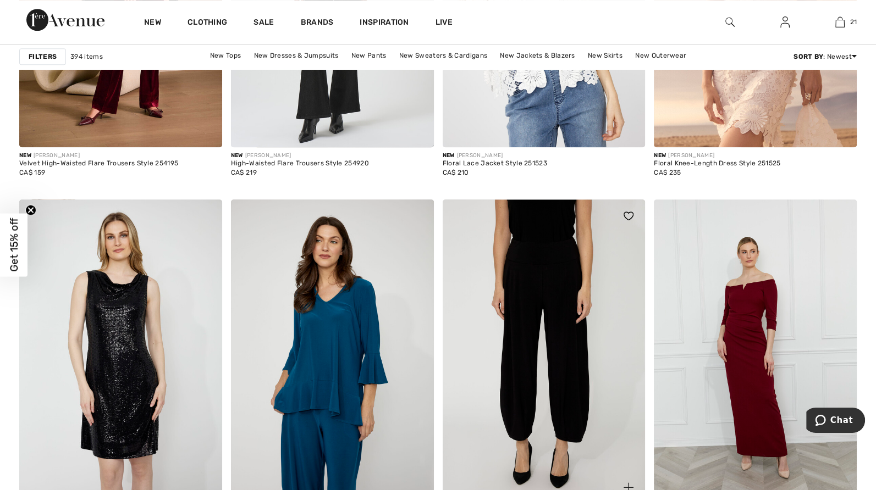
scroll to position [4672, 0]
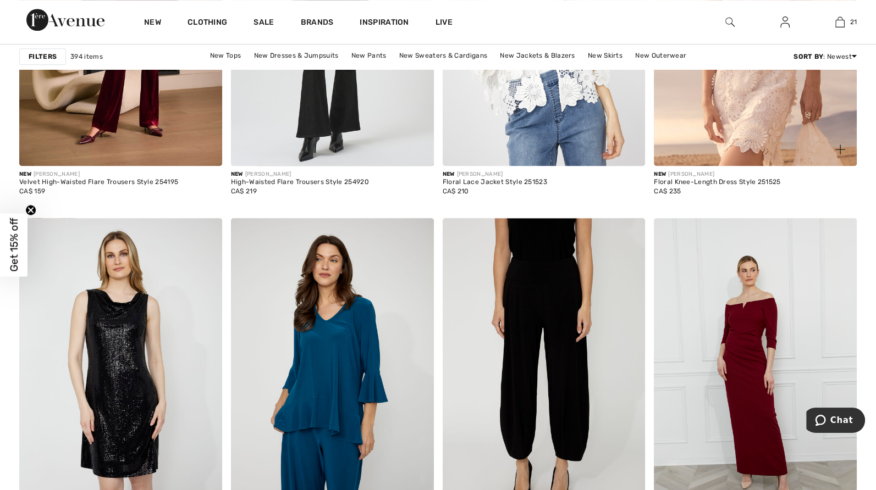
click at [730, 175] on div "New FRANK LYMAN" at bounding box center [717, 174] width 126 height 8
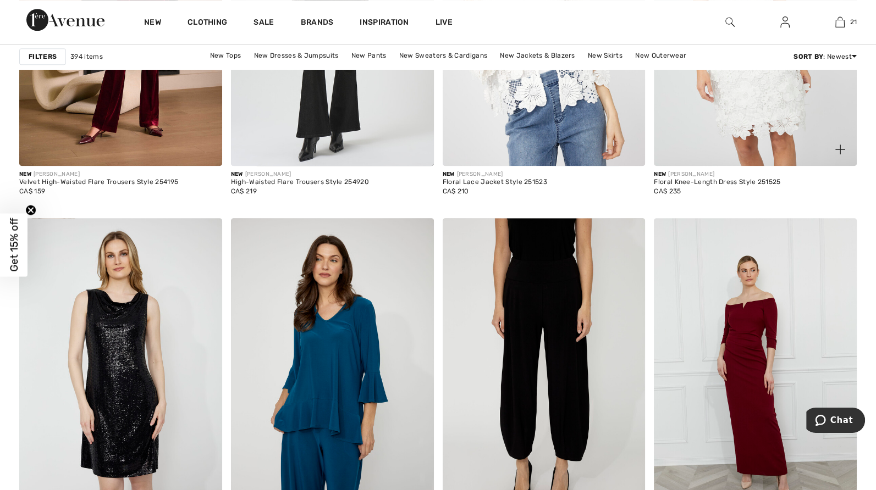
click at [727, 147] on img at bounding box center [755, 14] width 203 height 304
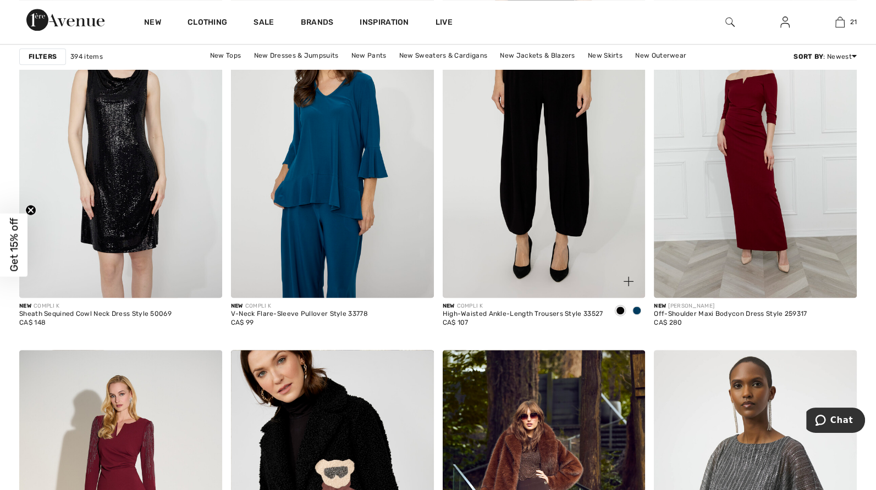
scroll to position [4892, 0]
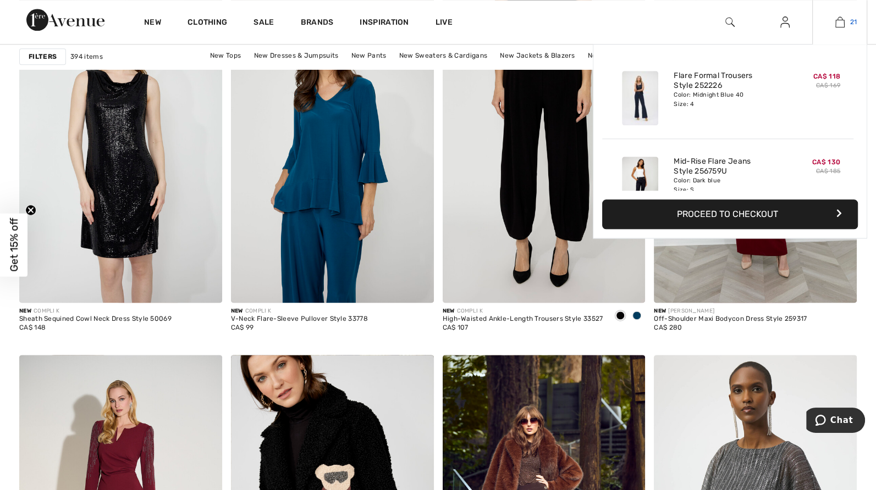
click at [846, 21] on link "21" at bounding box center [839, 21] width 54 height 13
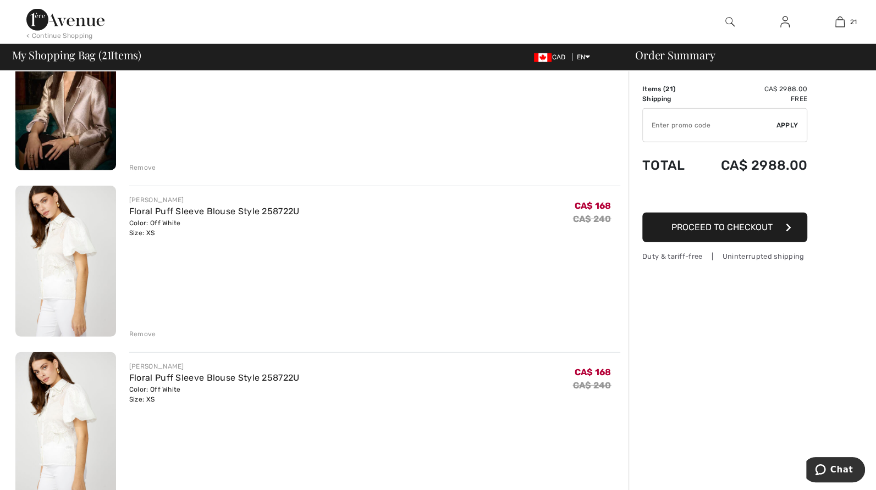
scroll to position [3297, 0]
